Goal: Obtain resource: Download file/media

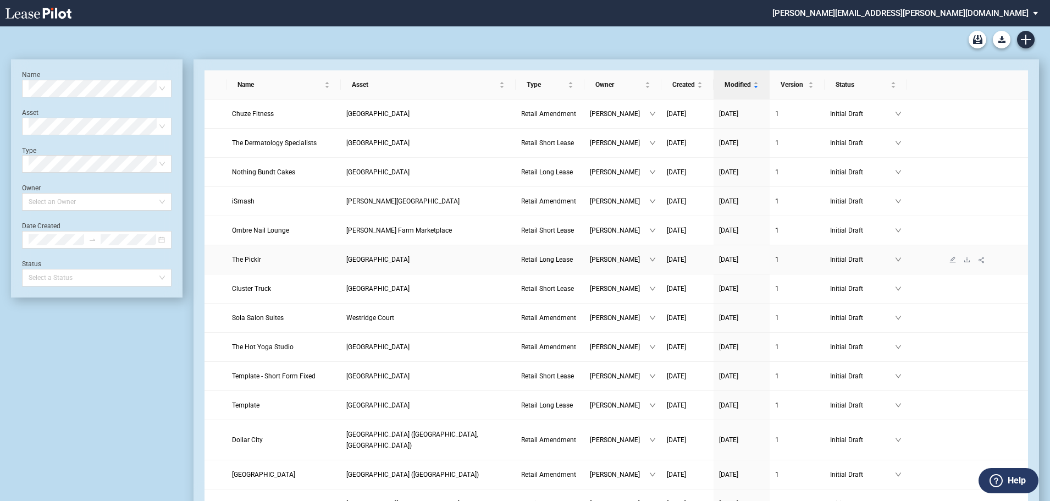
click at [304, 262] on link "The Picklr" at bounding box center [283, 259] width 103 height 11
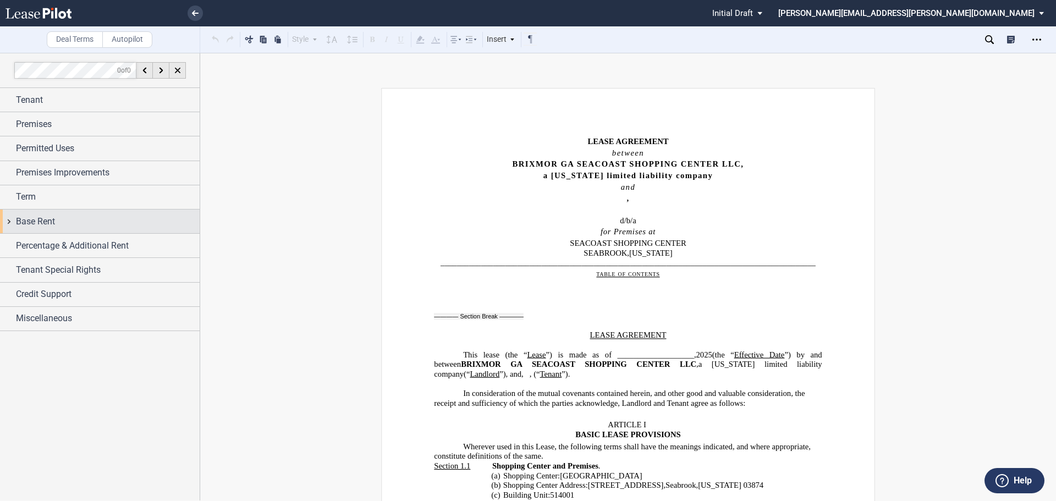
click at [50, 224] on span "Base Rent" at bounding box center [35, 221] width 39 height 13
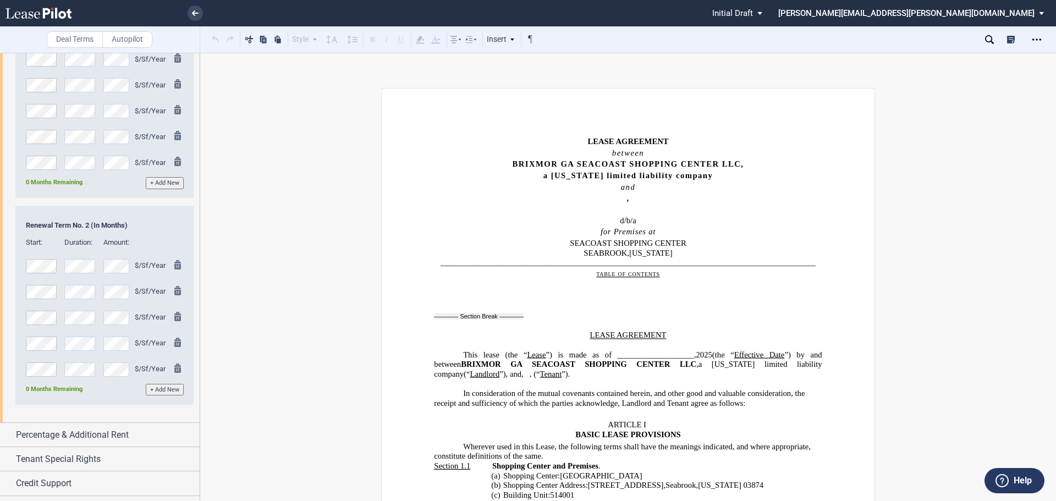
scroll to position [650, 0]
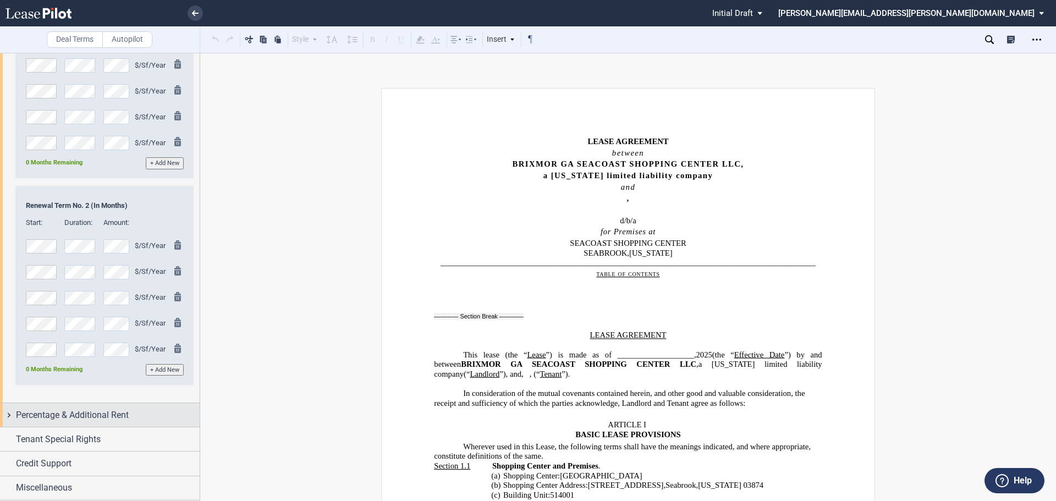
click at [92, 411] on span "Percentage & Additional Rent" at bounding box center [72, 415] width 113 height 13
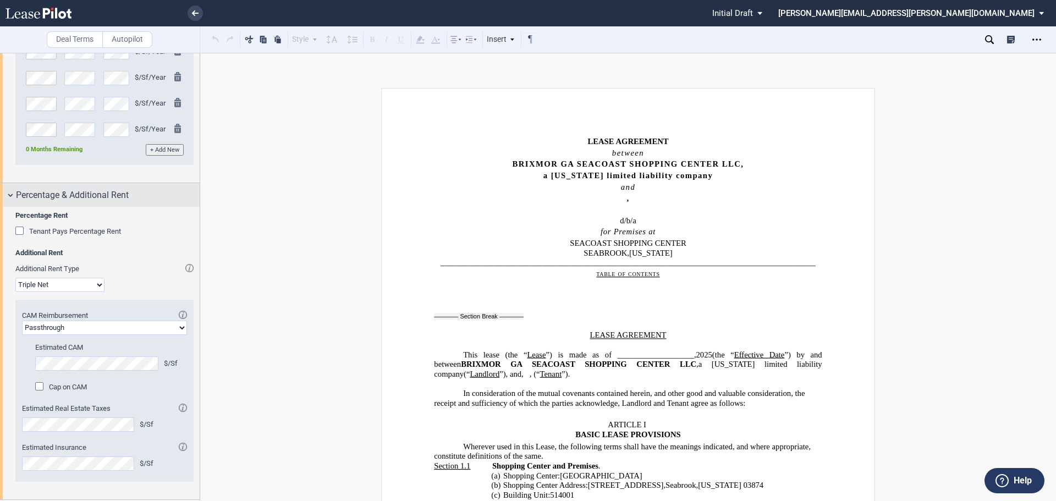
scroll to position [943, 0]
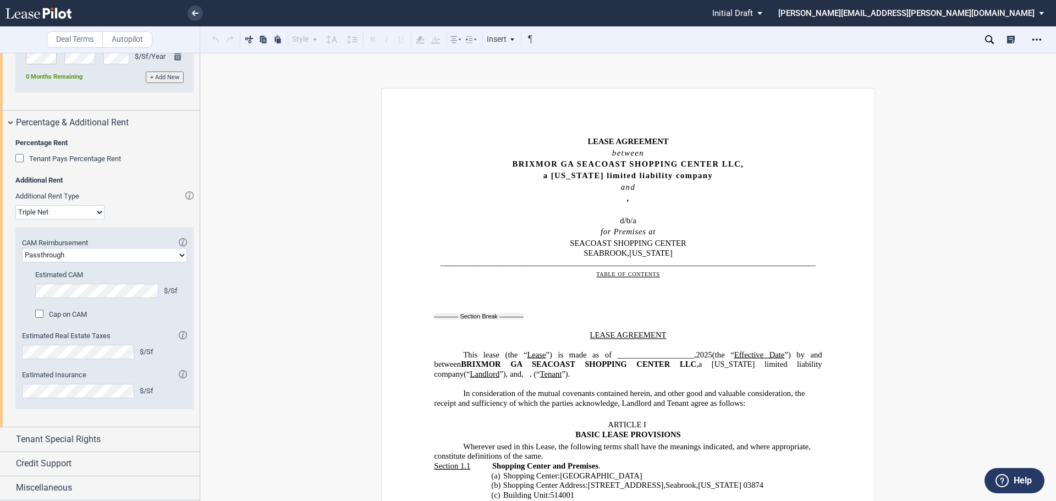
click at [173, 255] on select "Passthrough Fixed" at bounding box center [104, 255] width 165 height 14
select select "fixed"
click at [22, 248] on select "Passthrough Fixed" at bounding box center [104, 255] width 165 height 14
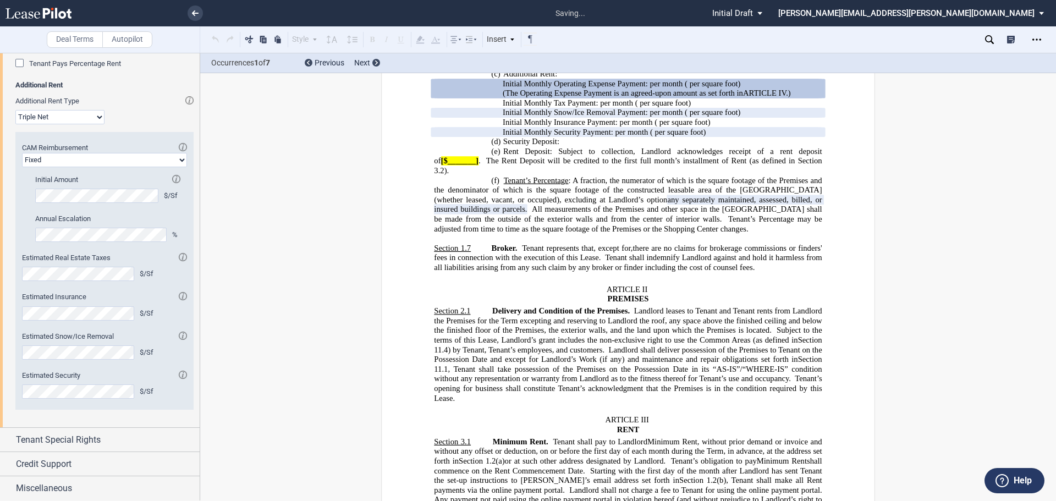
scroll to position [1039, 0]
click at [1031, 36] on div "Open Lease options menu" at bounding box center [1037, 40] width 18 height 18
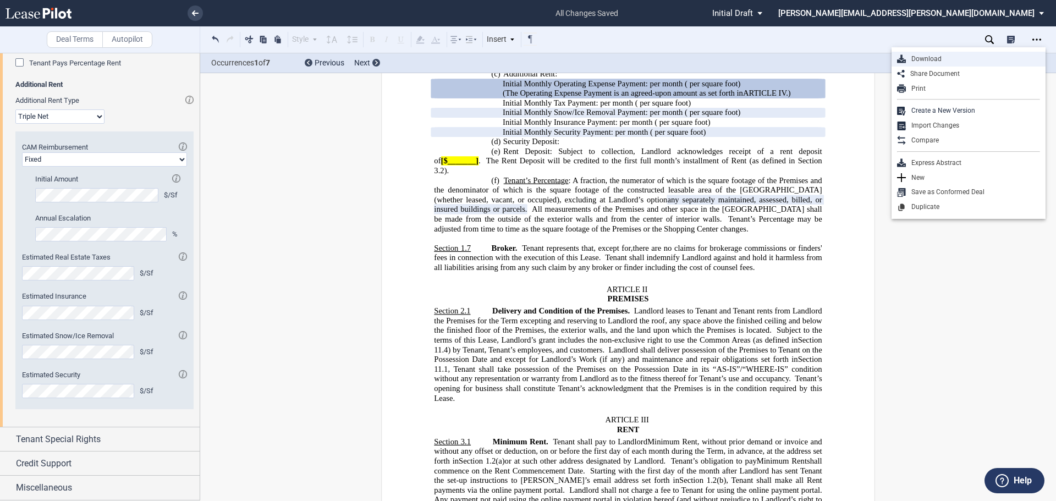
click at [926, 60] on div "Download" at bounding box center [973, 58] width 134 height 9
